Goal: Communication & Community: Answer question/provide support

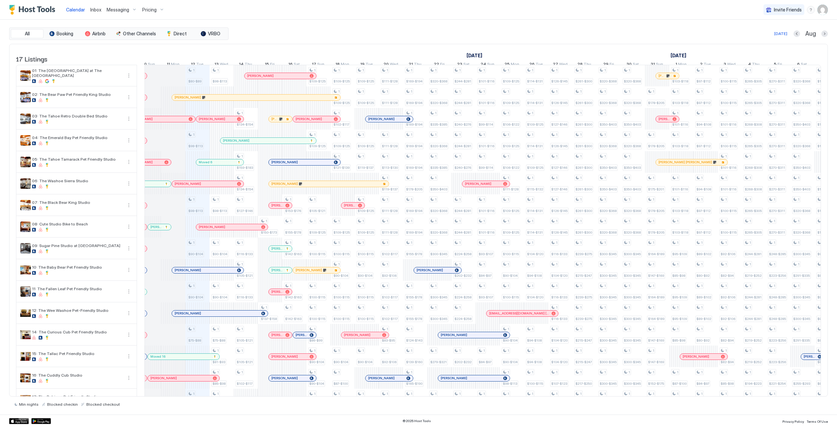
scroll to position [0, 321]
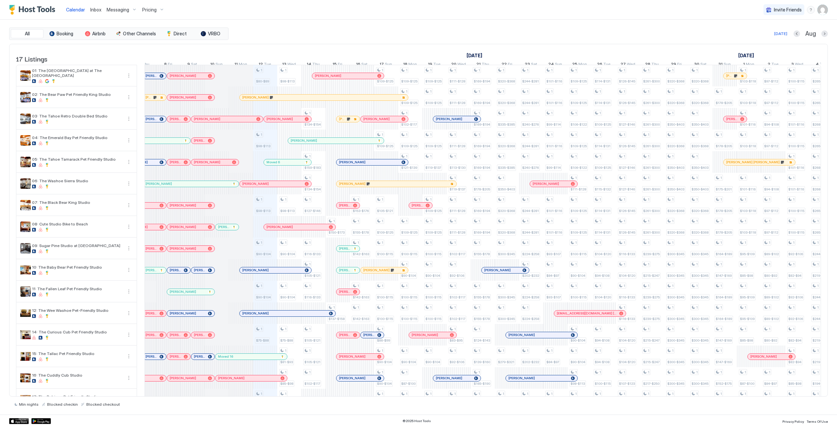
click at [271, 251] on div "1 $80-$89 1 $98-$113 1 $98-$113 1 $90-$104 1 $90-$104 1 $75-$88 1 $81-$93 1 $25…" at bounding box center [713, 248] width 1646 height 367
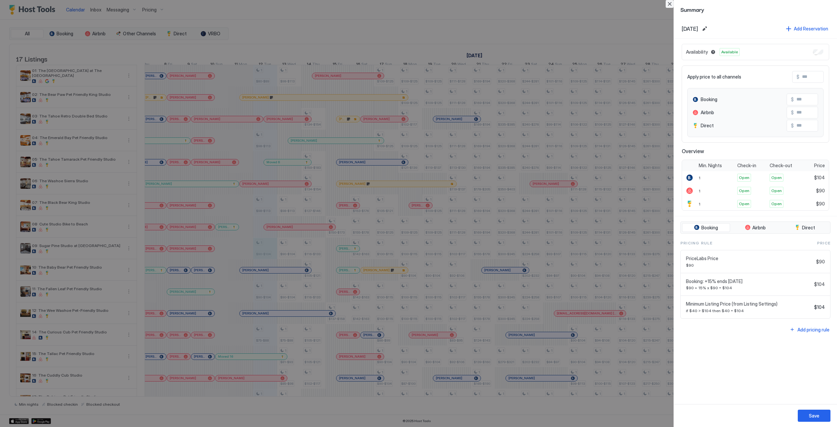
click at [667, 3] on button "Close" at bounding box center [670, 4] width 8 height 8
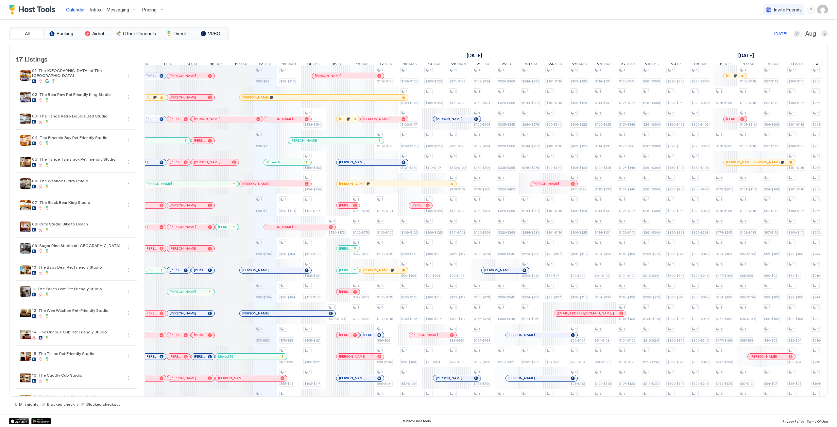
click at [109, 9] on span "Messaging" at bounding box center [118, 10] width 23 height 6
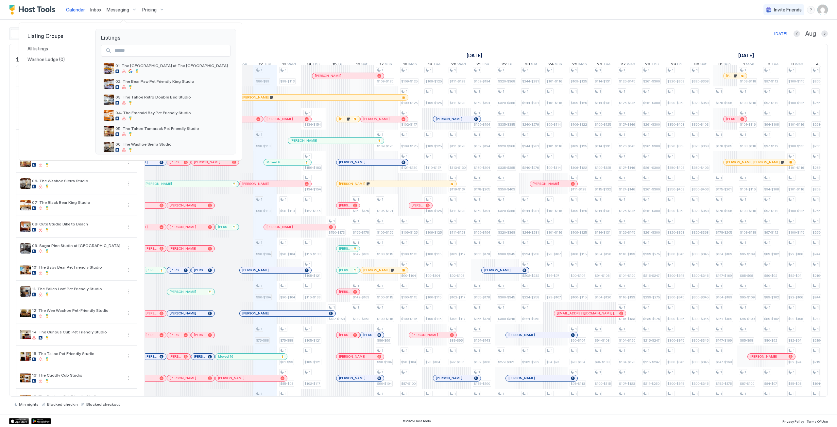
click at [96, 11] on div at bounding box center [418, 213] width 837 height 427
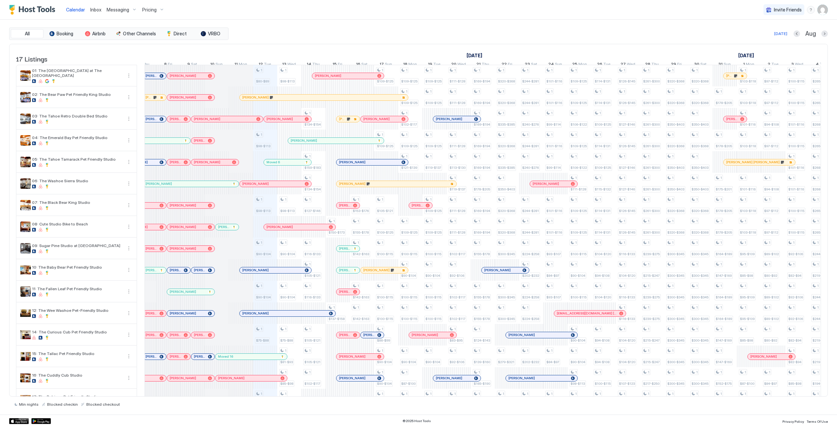
click at [96, 11] on span "Inbox" at bounding box center [95, 10] width 11 height 6
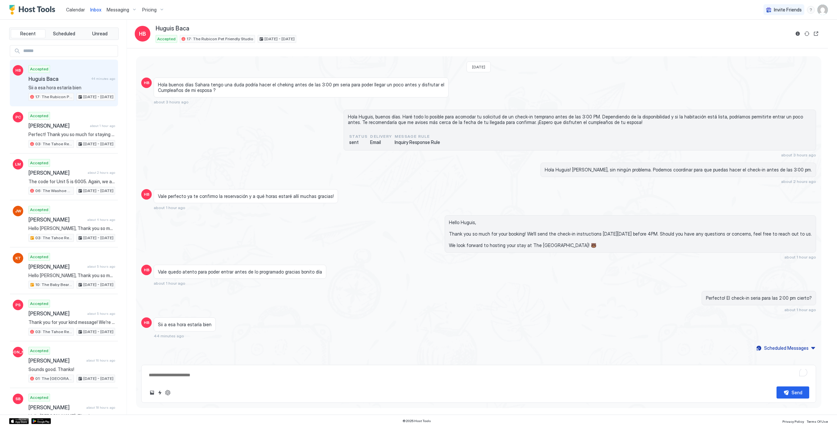
click at [267, 336] on div "Sii a esa hora estaría bien 44 minutes ago" at bounding box center [390, 327] width 473 height 21
type textarea "*"
click at [74, 7] on span "Calendar" at bounding box center [75, 10] width 19 height 6
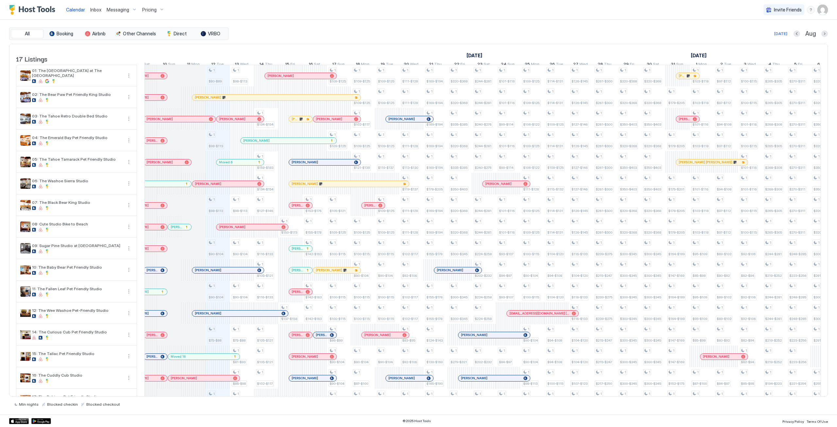
scroll to position [0, 251]
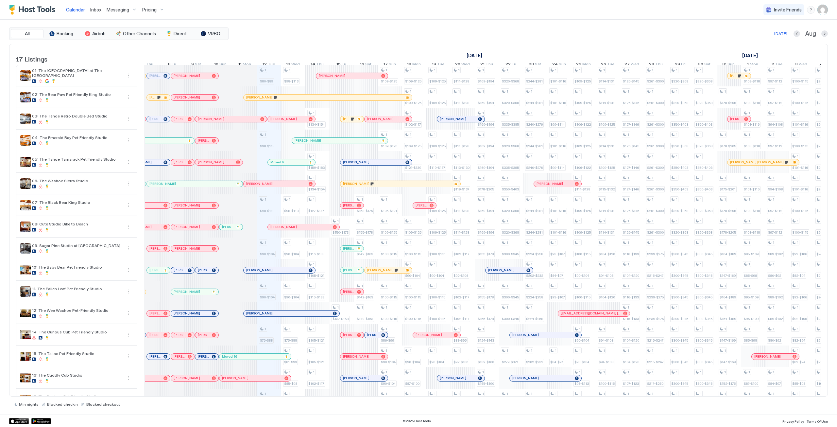
click at [289, 165] on div "Moved 6" at bounding box center [291, 162] width 47 height 6
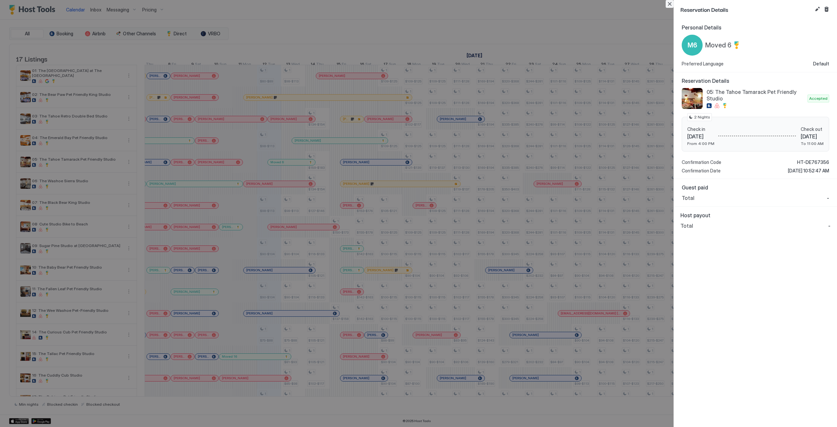
click at [668, 3] on button "Close" at bounding box center [670, 4] width 8 height 8
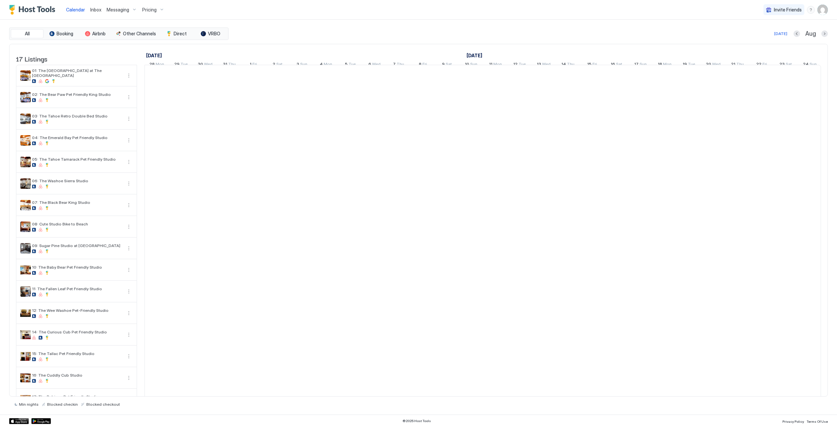
scroll to position [0, 363]
click at [114, 9] on span "Messaging" at bounding box center [118, 10] width 23 height 6
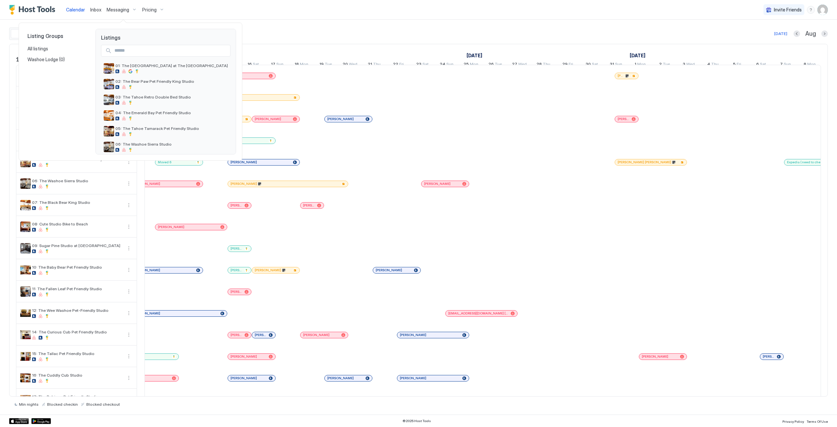
click at [95, 10] on div at bounding box center [418, 213] width 837 height 427
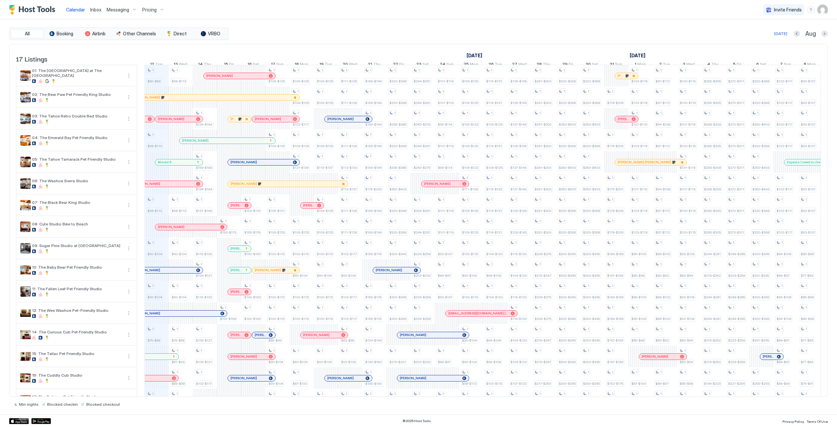
click at [95, 10] on span "Inbox" at bounding box center [95, 10] width 11 height 6
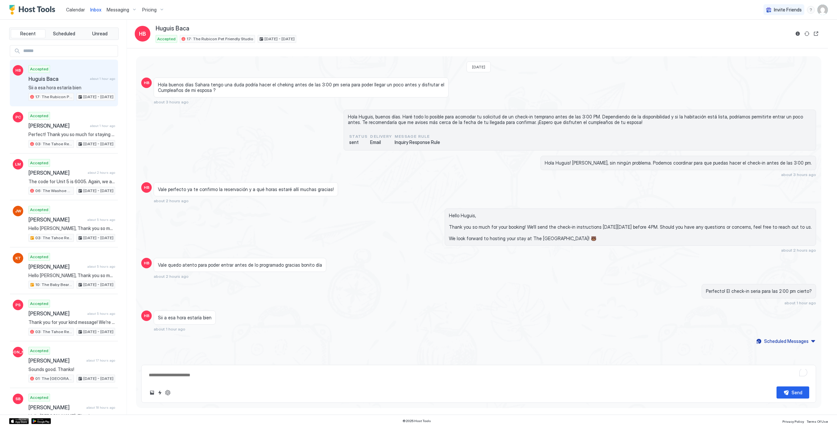
type textarea "*"
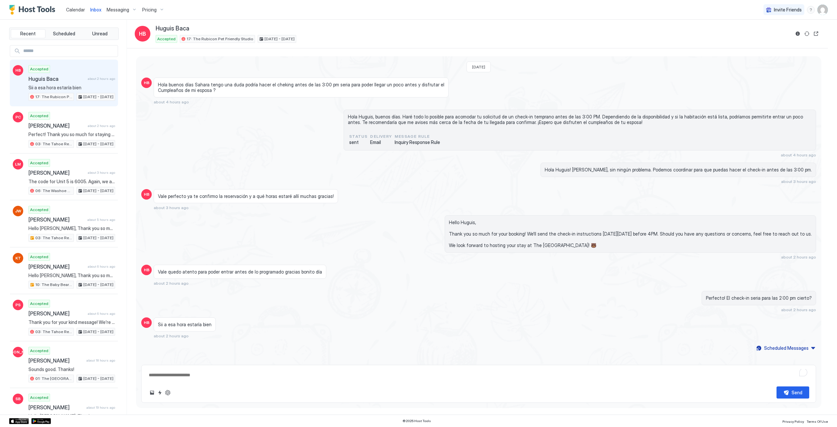
type textarea "*"
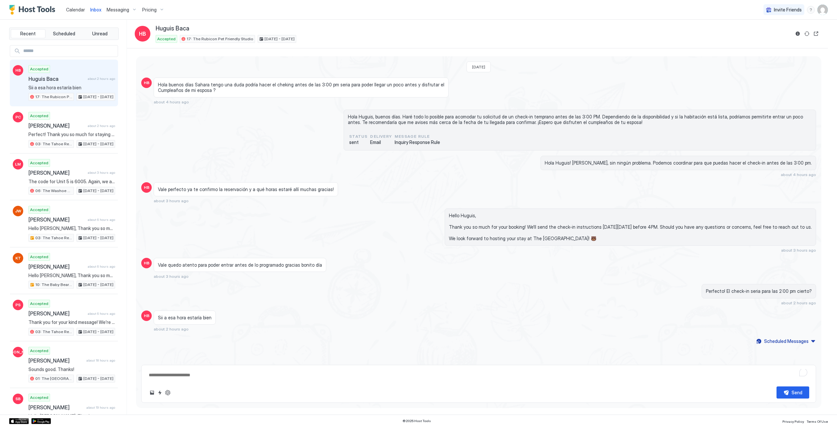
type textarea "*"
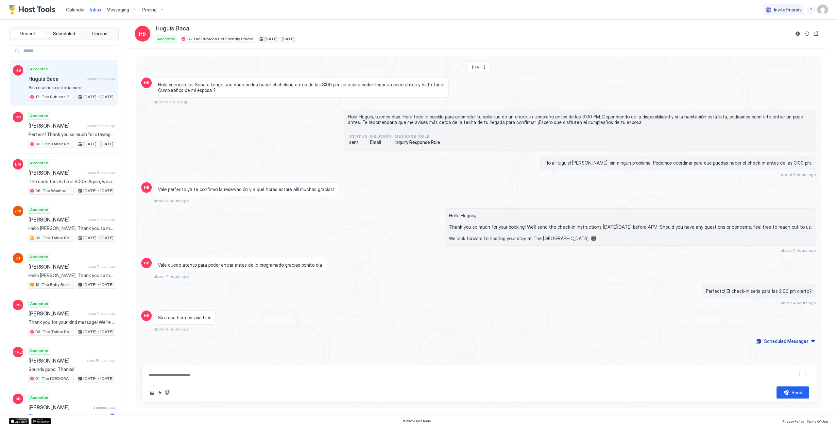
type textarea "*"
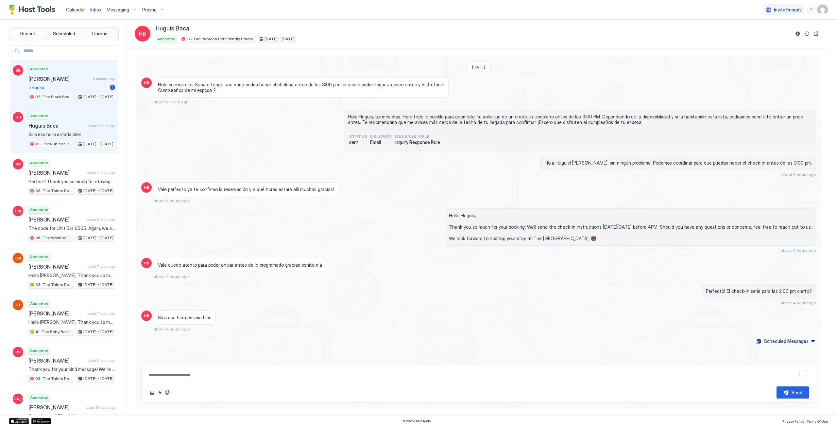
click at [78, 87] on span "Thanks" at bounding box center [67, 88] width 79 height 6
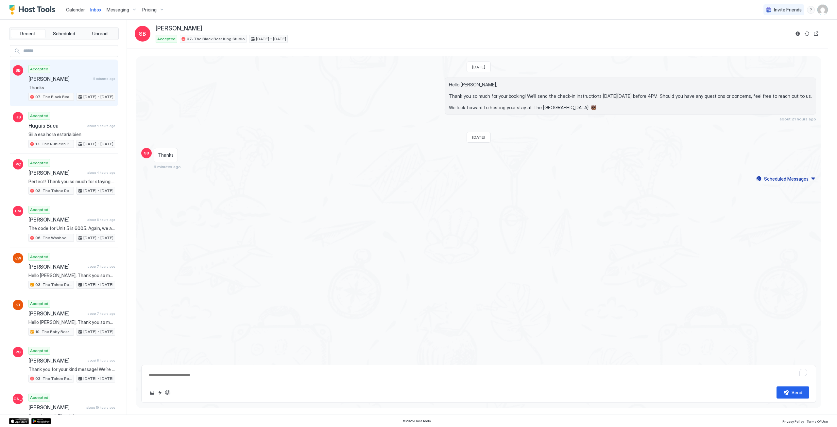
drag, startPoint x: 371, startPoint y: 261, endPoint x: 360, endPoint y: 265, distance: 11.2
click at [371, 261] on div "Yesterday Hello Sean, Thank you so much for your booking! We'll send the check-…" at bounding box center [479, 208] width 686 height 304
type textarea "*"
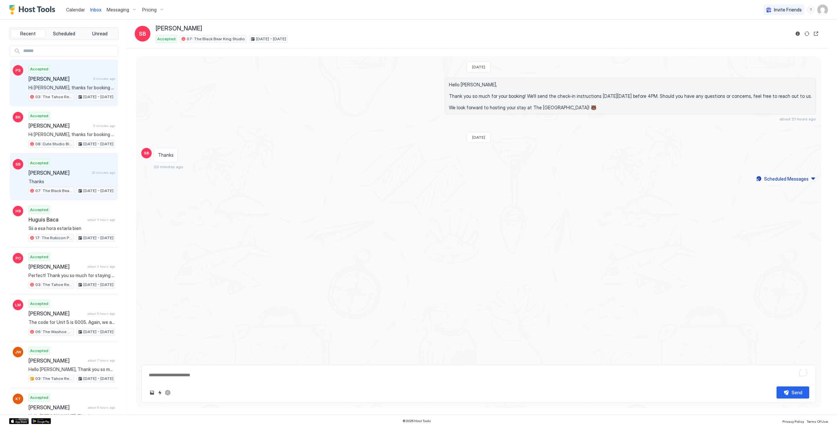
click at [78, 85] on span "Hi [PERSON_NAME], thanks for booking your stay with us! Details of your Booking…" at bounding box center [71, 88] width 87 height 6
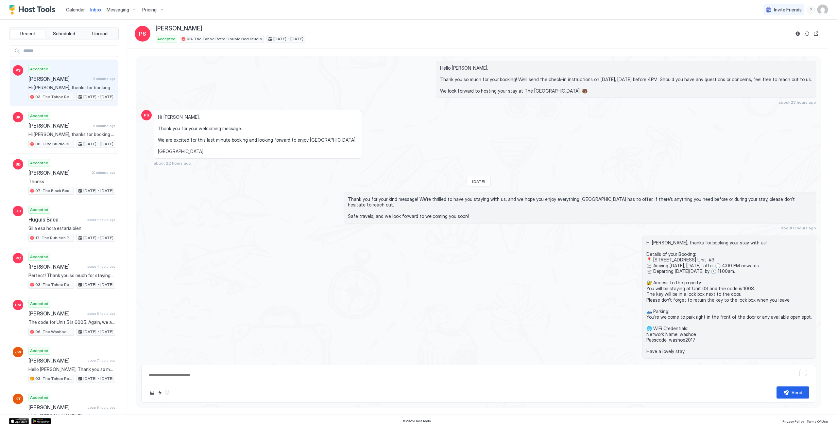
scroll to position [17, 0]
type textarea "*"
